Goal: Check status

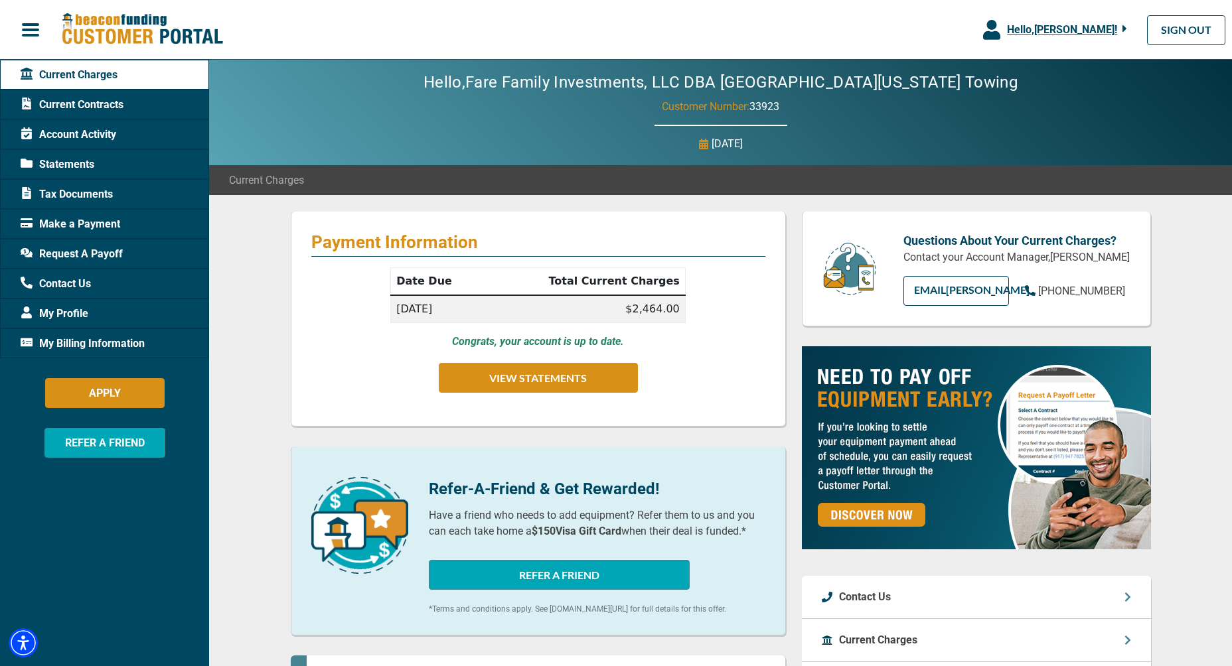
click at [55, 158] on span "Statements" at bounding box center [58, 165] width 74 height 16
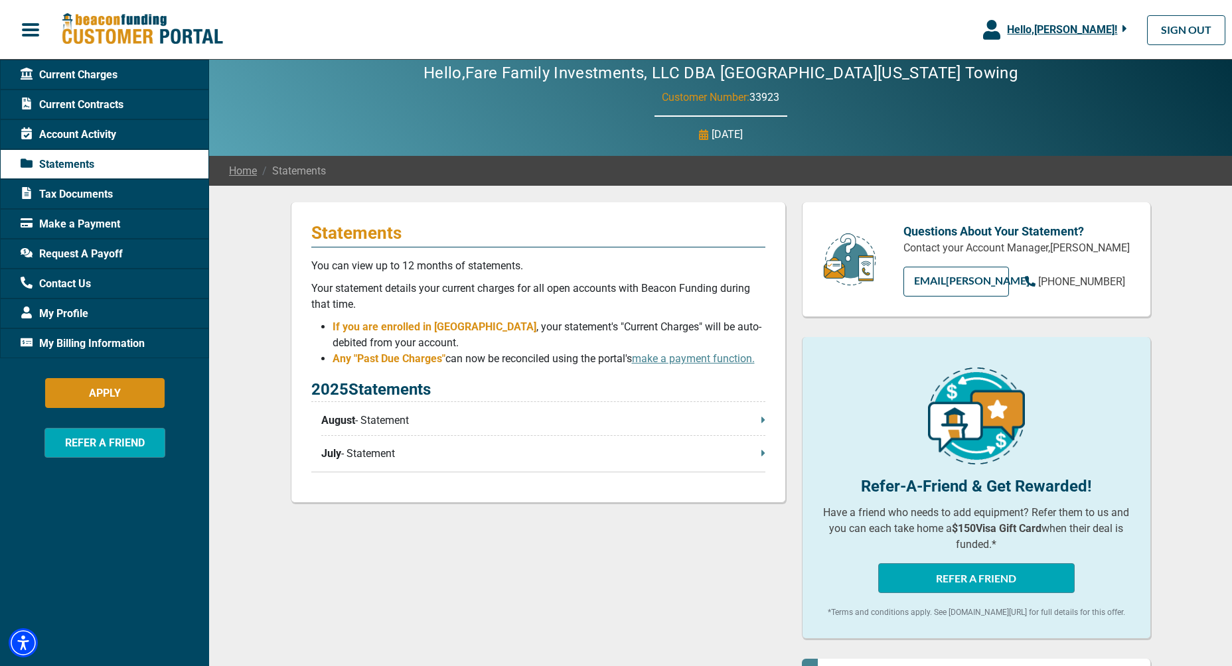
scroll to position [9, 0]
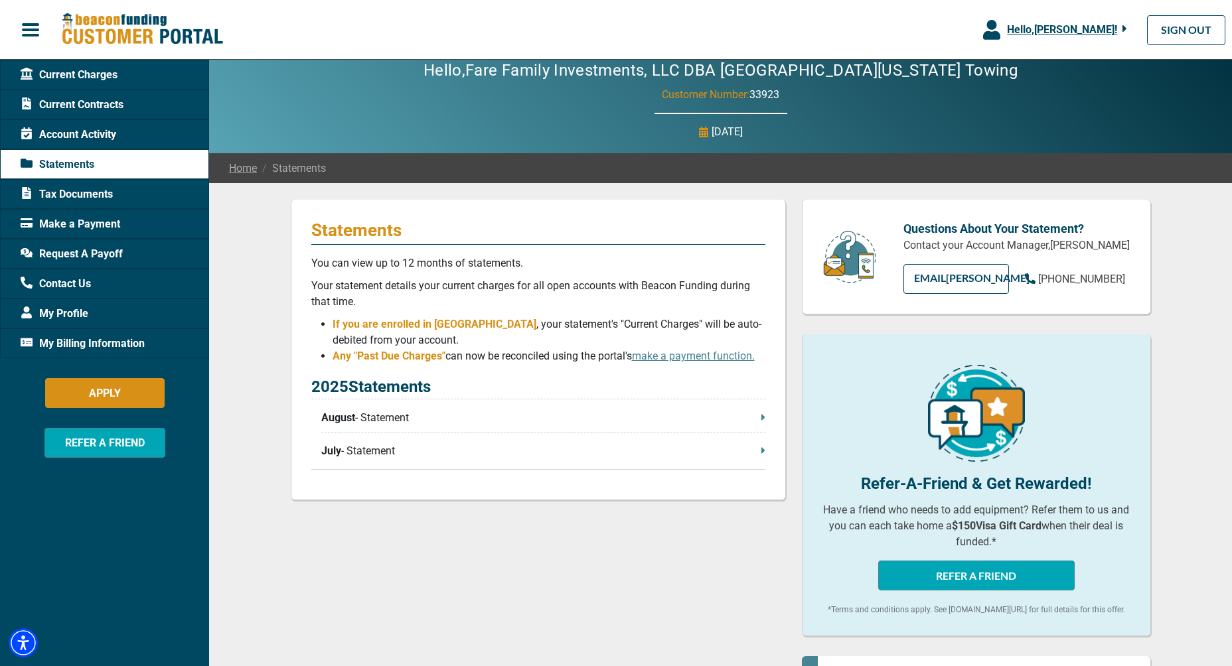
click at [377, 459] on p "July - Statement" at bounding box center [543, 451] width 444 height 16
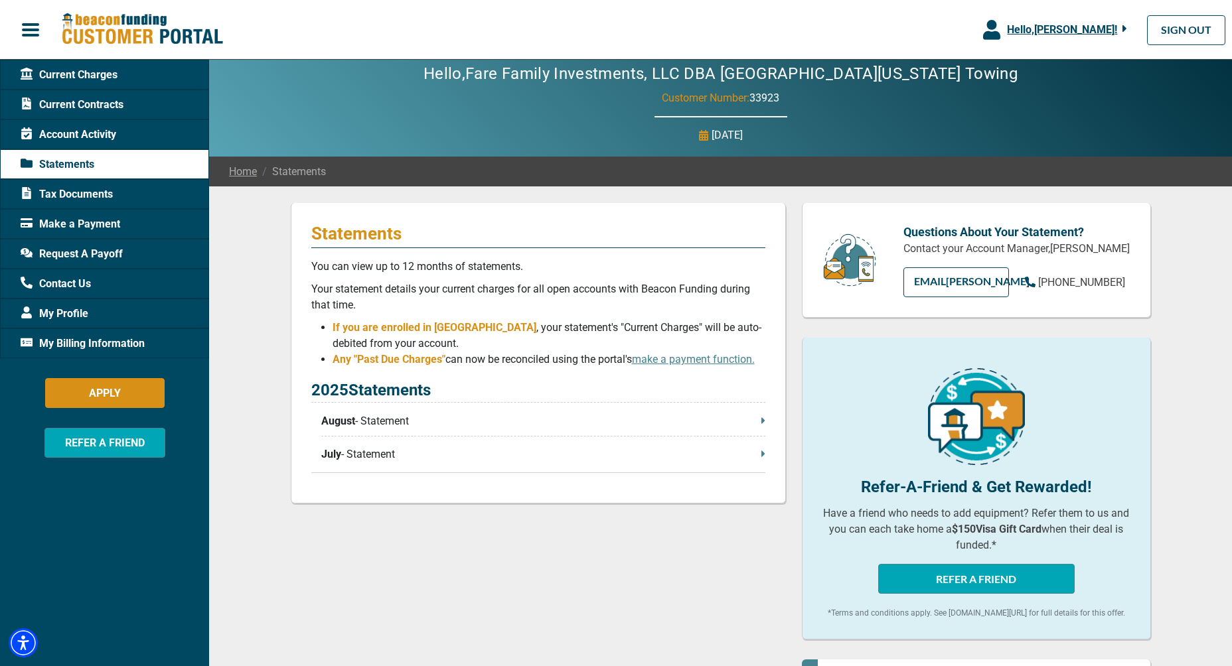
scroll to position [7, 0]
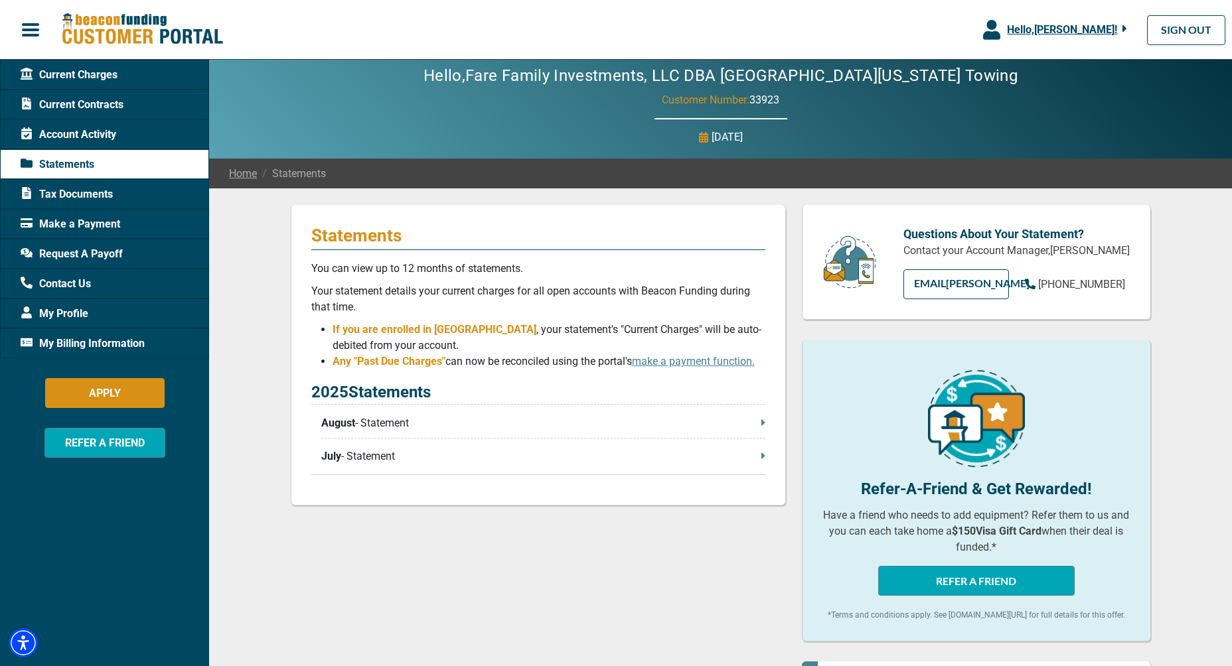
click at [84, 104] on span "Current Contracts" at bounding box center [72, 105] width 103 height 16
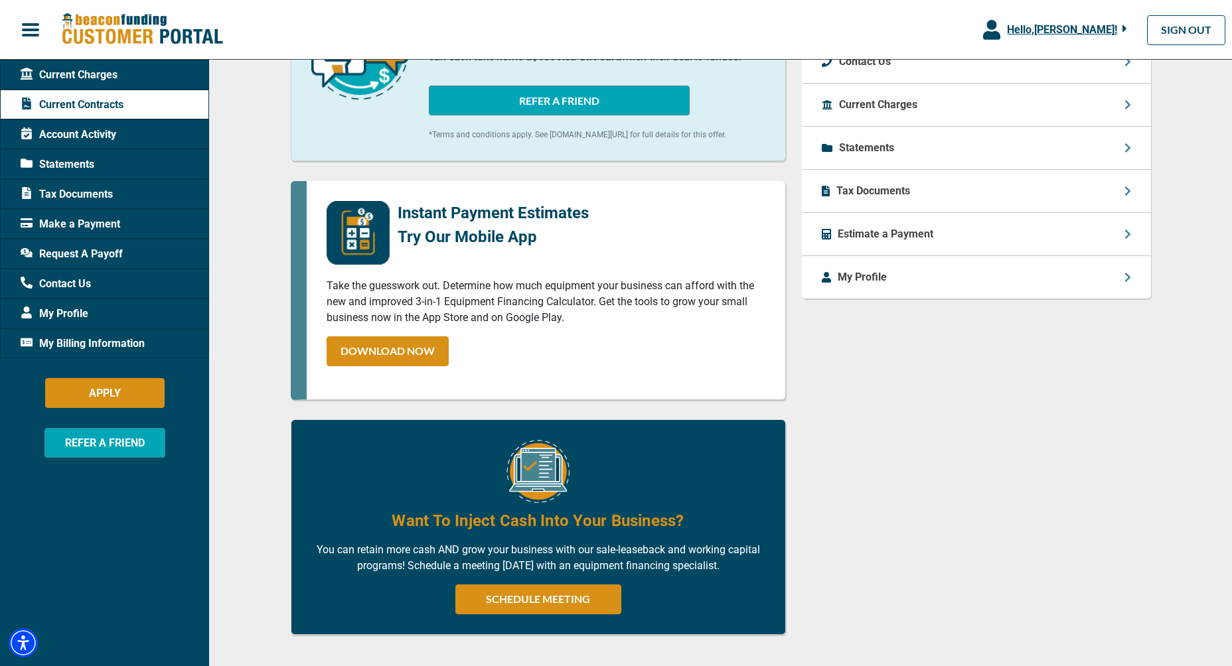
scroll to position [559, 0]
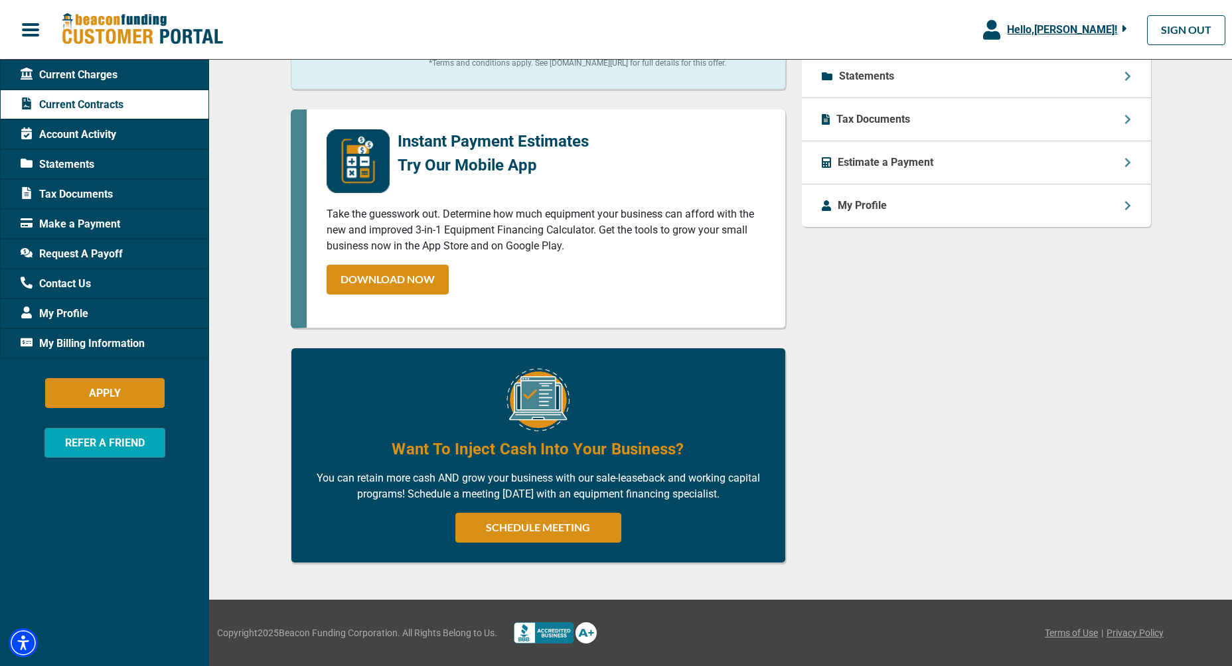
click at [102, 135] on span "Account Activity" at bounding box center [69, 135] width 96 height 16
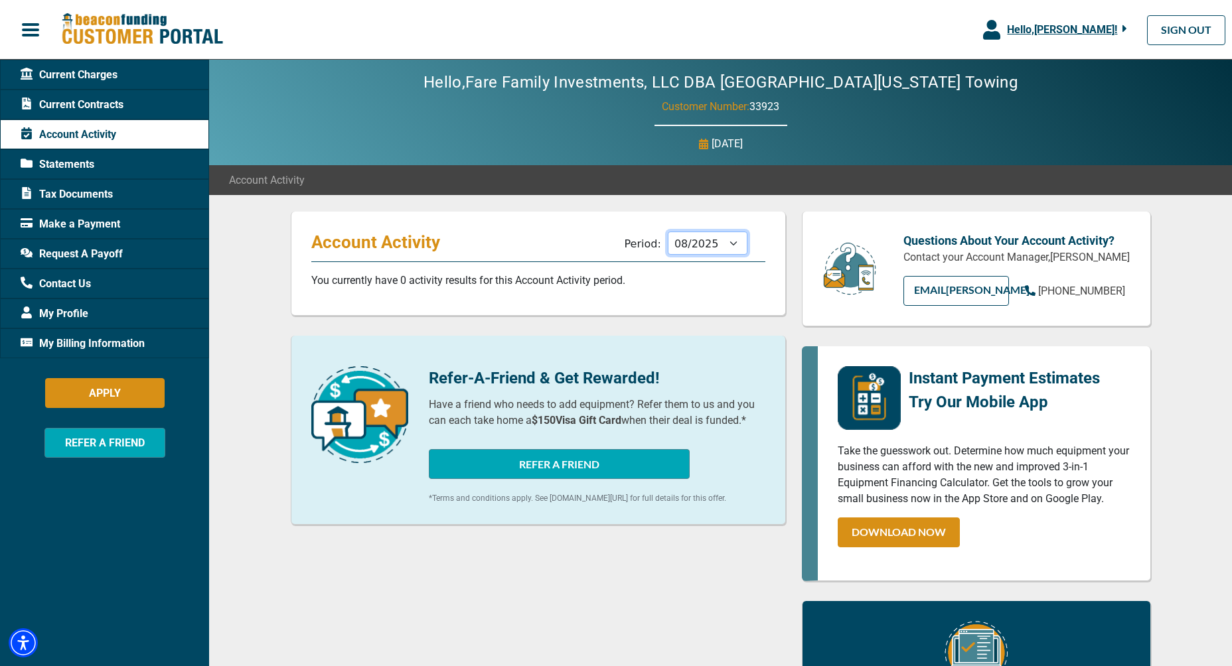
click at [707, 249] on select "09/2025 08/2025 07/2025 06/2025 05/2025 04/2025 03/2025 02/2025 01/2025 12/2024…" at bounding box center [708, 243] width 80 height 23
select select "05/2025"
click at [673, 236] on select "09/2025 08/2025 07/2025 06/2025 05/2025 04/2025 03/2025 02/2025 01/2025 12/2024…" at bounding box center [708, 243] width 80 height 23
